Goal: Unclear

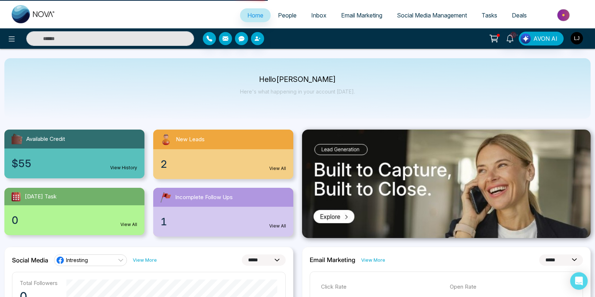
select select "*"
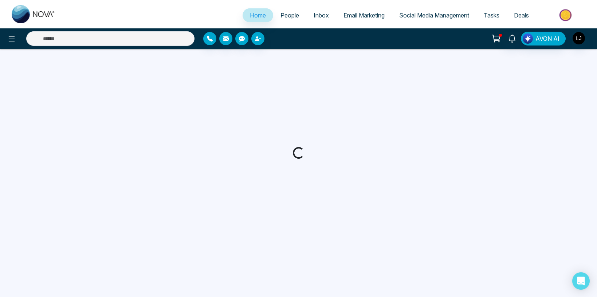
select select "*"
